Goal: Transaction & Acquisition: Purchase product/service

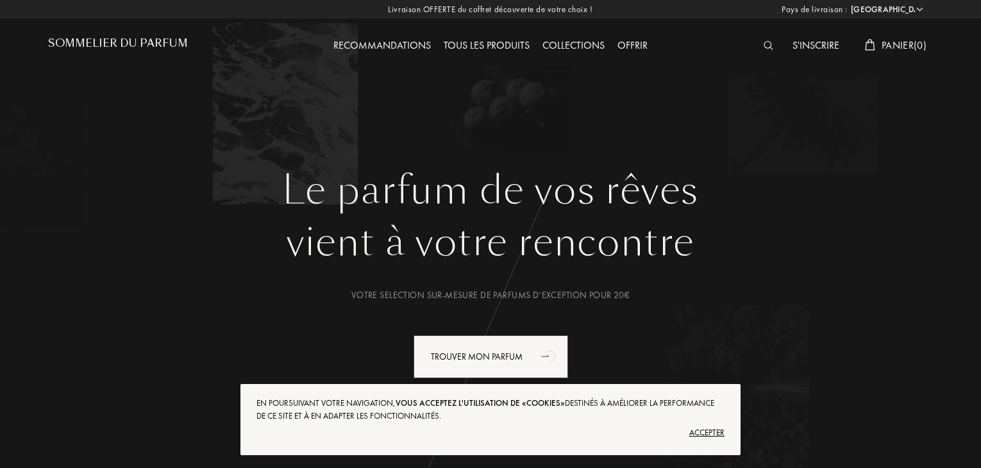
select select "FR"
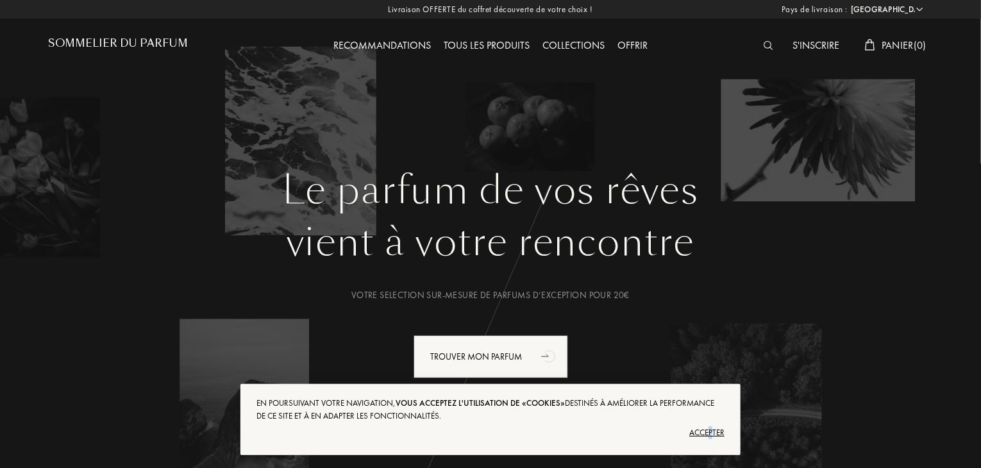
click at [710, 431] on div "Accepter" at bounding box center [490, 433] width 468 height 21
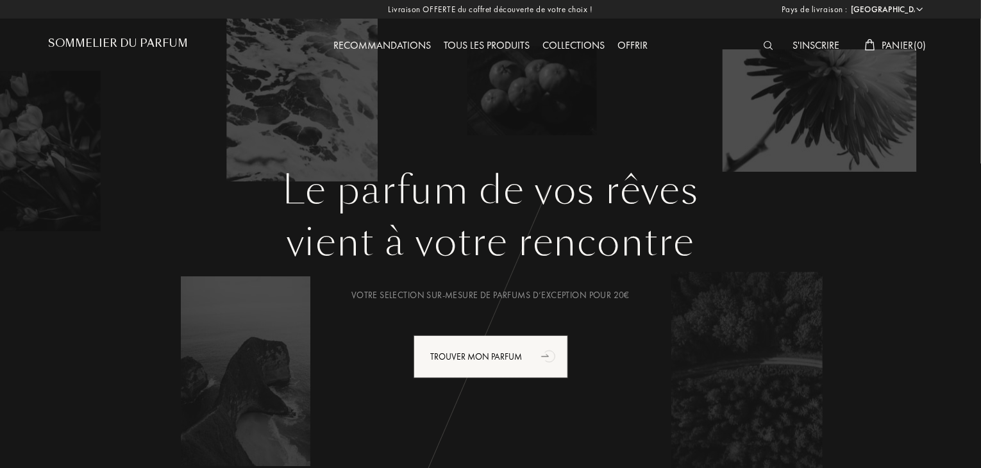
click at [764, 44] on img at bounding box center [769, 45] width 10 height 9
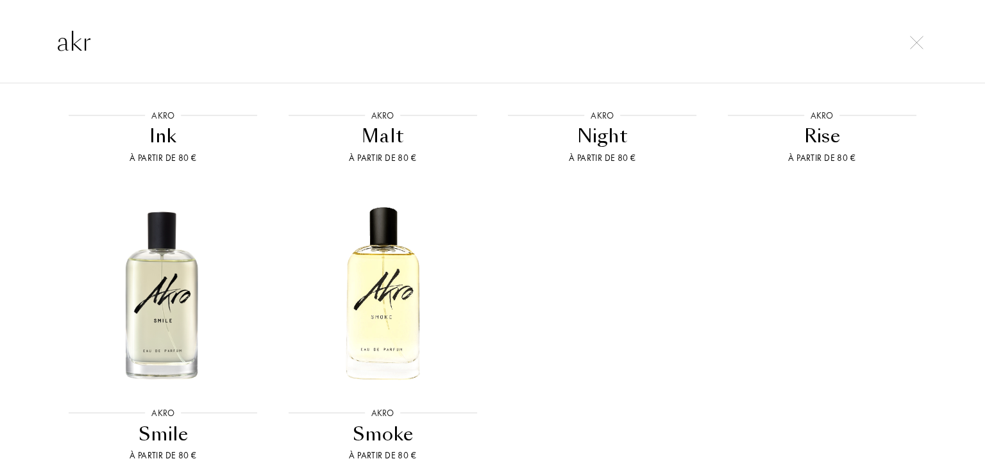
scroll to position [1154, 0]
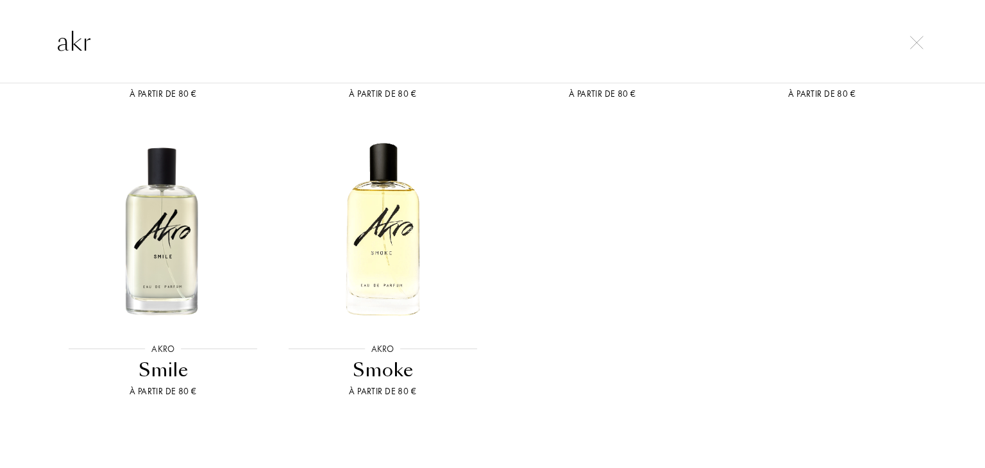
type input "akr"
click at [156, 231] on img at bounding box center [162, 229] width 197 height 197
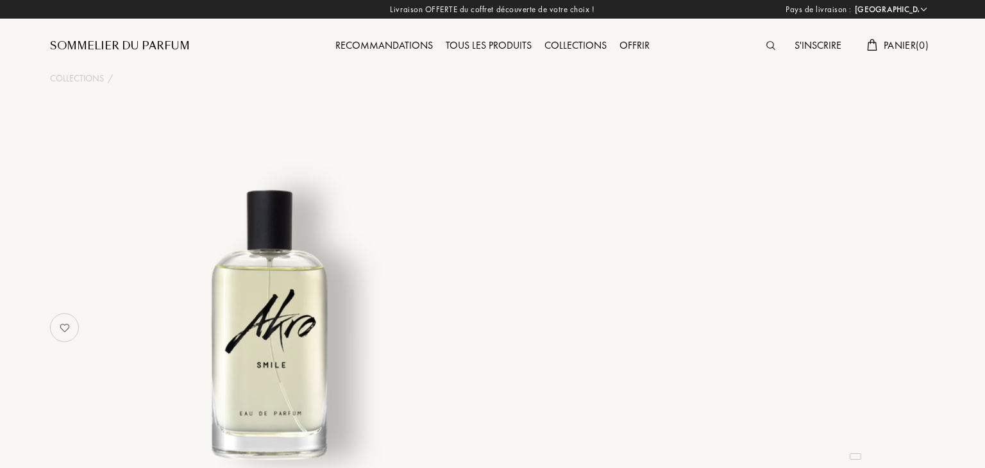
select select "FR"
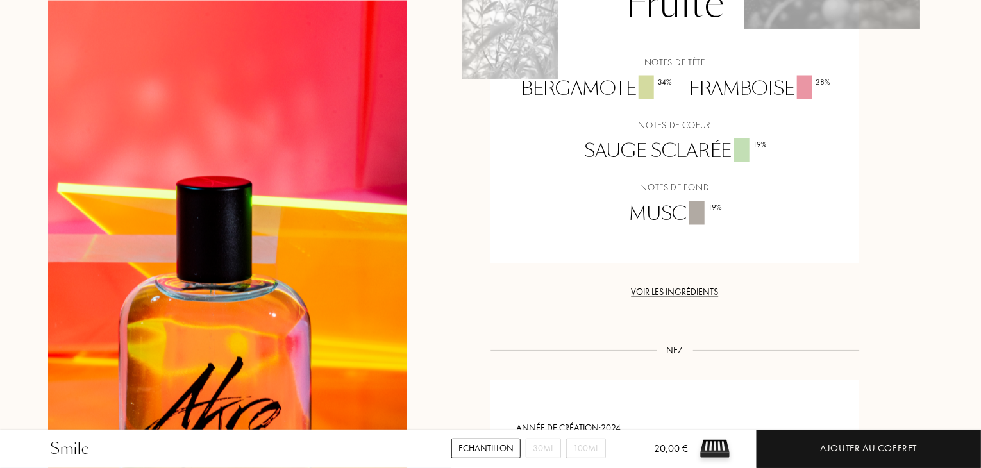
scroll to position [1090, 0]
